Goal: Information Seeking & Learning: Understand process/instructions

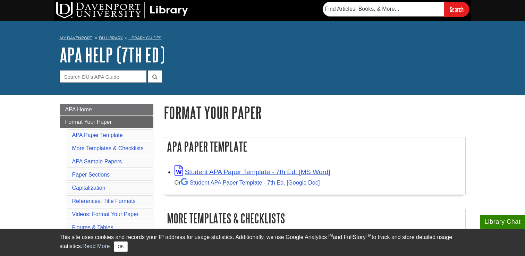
drag, startPoint x: 220, startPoint y: 172, endPoint x: 334, endPoint y: 104, distance: 132.7
click at [334, 104] on h1 "Format Your Paper" at bounding box center [315, 113] width 302 height 18
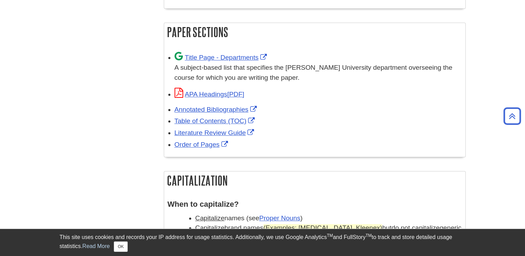
scroll to position [446, 0]
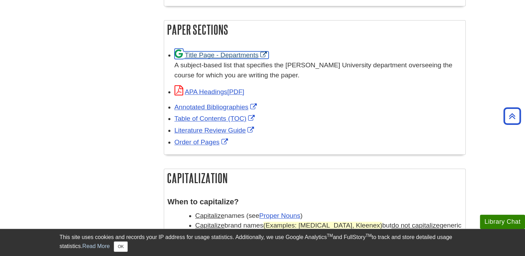
click at [245, 51] on link "Title Page - Departments" at bounding box center [222, 54] width 94 height 7
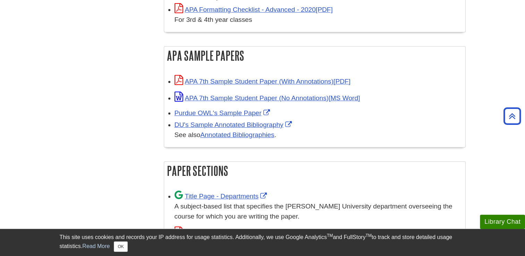
scroll to position [333, 0]
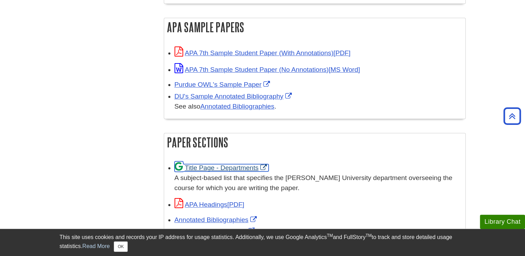
click at [216, 169] on link "Title Page - Departments" at bounding box center [222, 167] width 94 height 7
